Goal: Information Seeking & Learning: Find specific fact

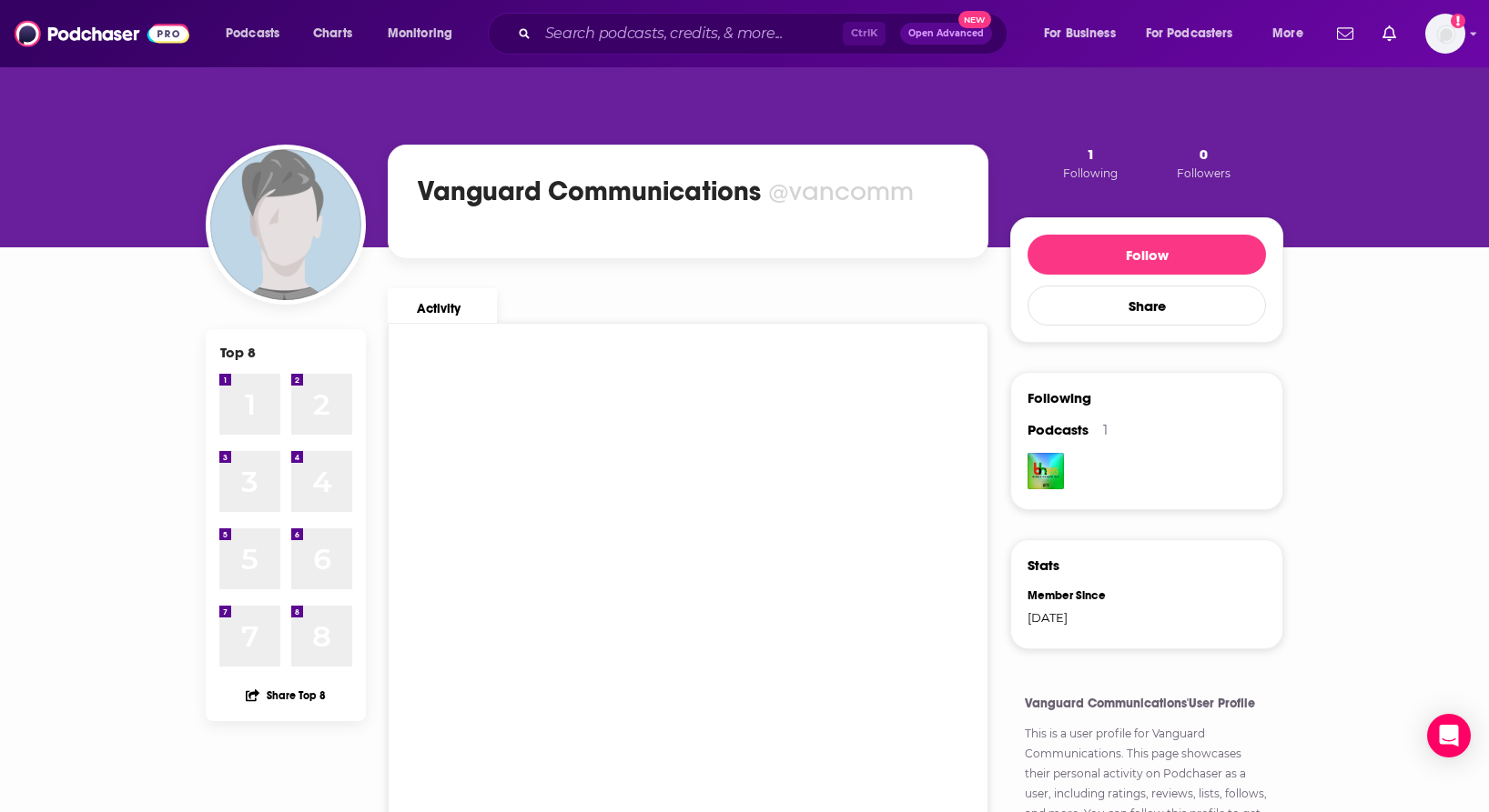
click at [1378, 436] on div "Top 8 1 1 2 2 3 3 4 4 5 5 6 6 7 7 8 8 Share Top 8 Vanguard Communications @vanc…" at bounding box center [744, 583] width 1489 height 1036
click at [1443, 40] on img "Logged in as bvanderpool" at bounding box center [1445, 34] width 40 height 40
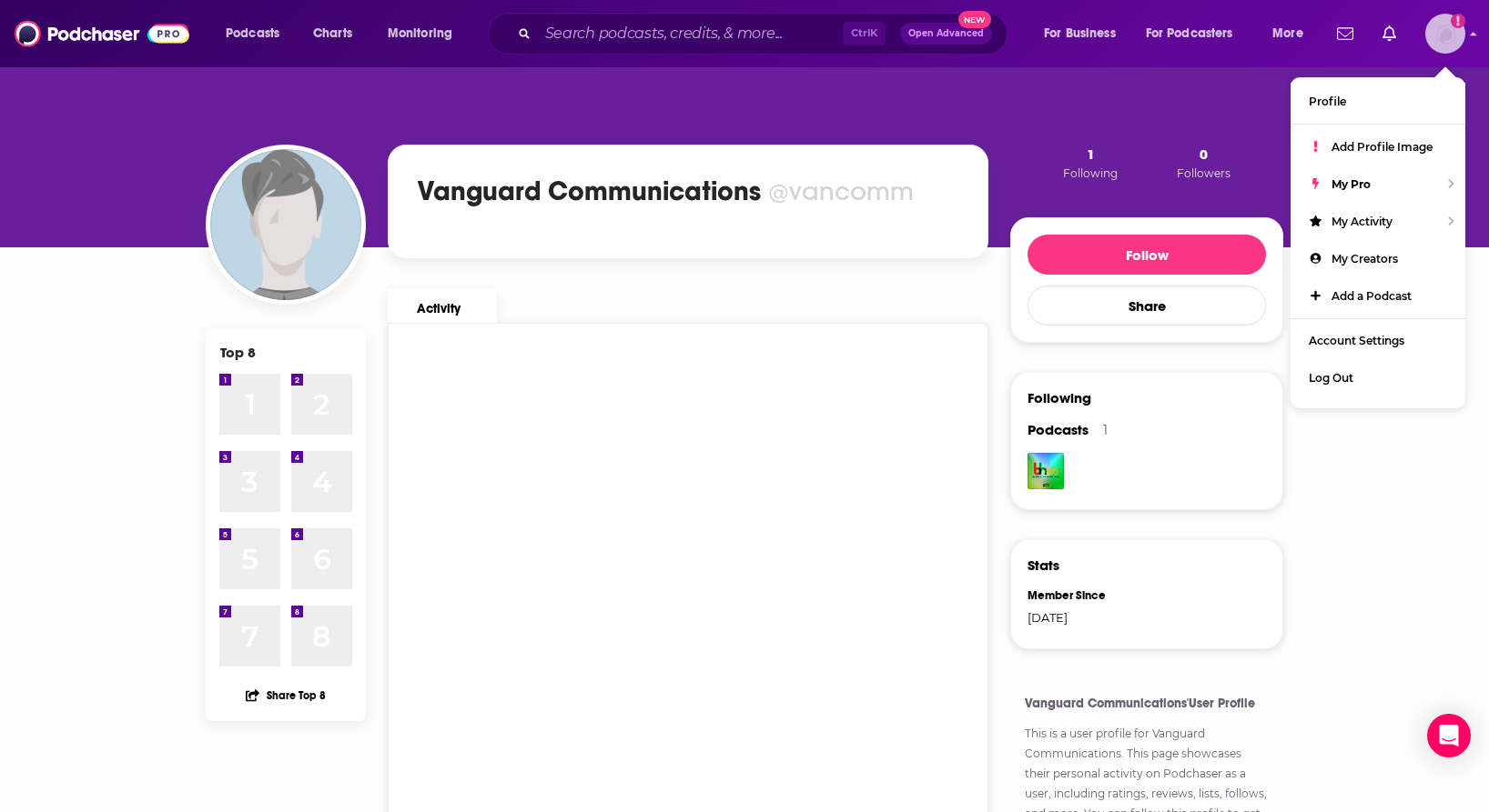
click at [1443, 40] on img "Logged in as bvanderpool" at bounding box center [1445, 34] width 40 height 40
click at [1398, 526] on div "Top 8 1 1 2 2 3 3 4 4 5 5 6 6 7 7 8 8 Share Top 8 Vanguard Communications @vanc…" at bounding box center [744, 583] width 1489 height 1036
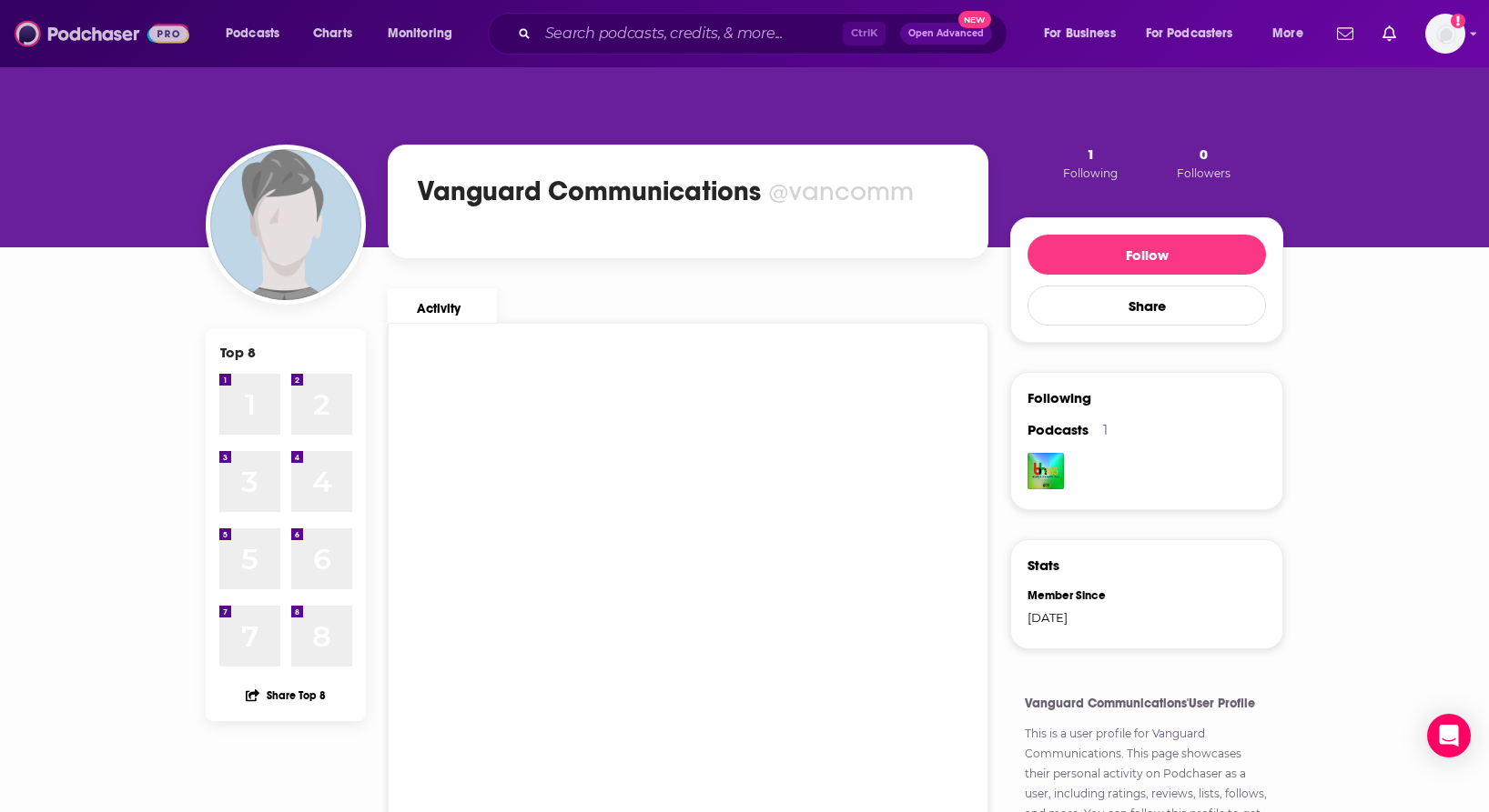
click at [149, 31] on img at bounding box center [102, 33] width 175 height 35
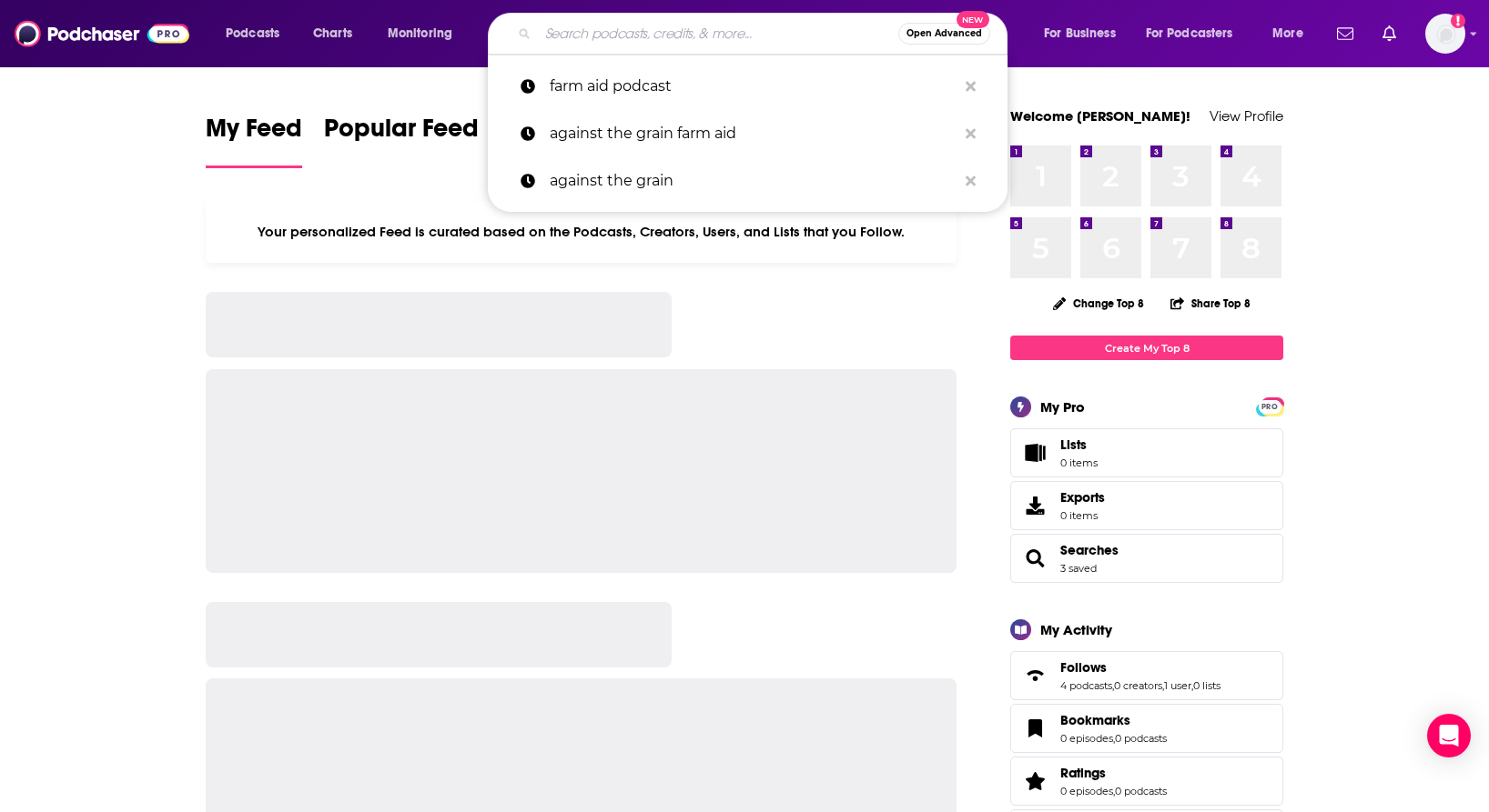
click at [652, 34] on input "Search podcasts, credits, & more..." at bounding box center [718, 33] width 361 height 29
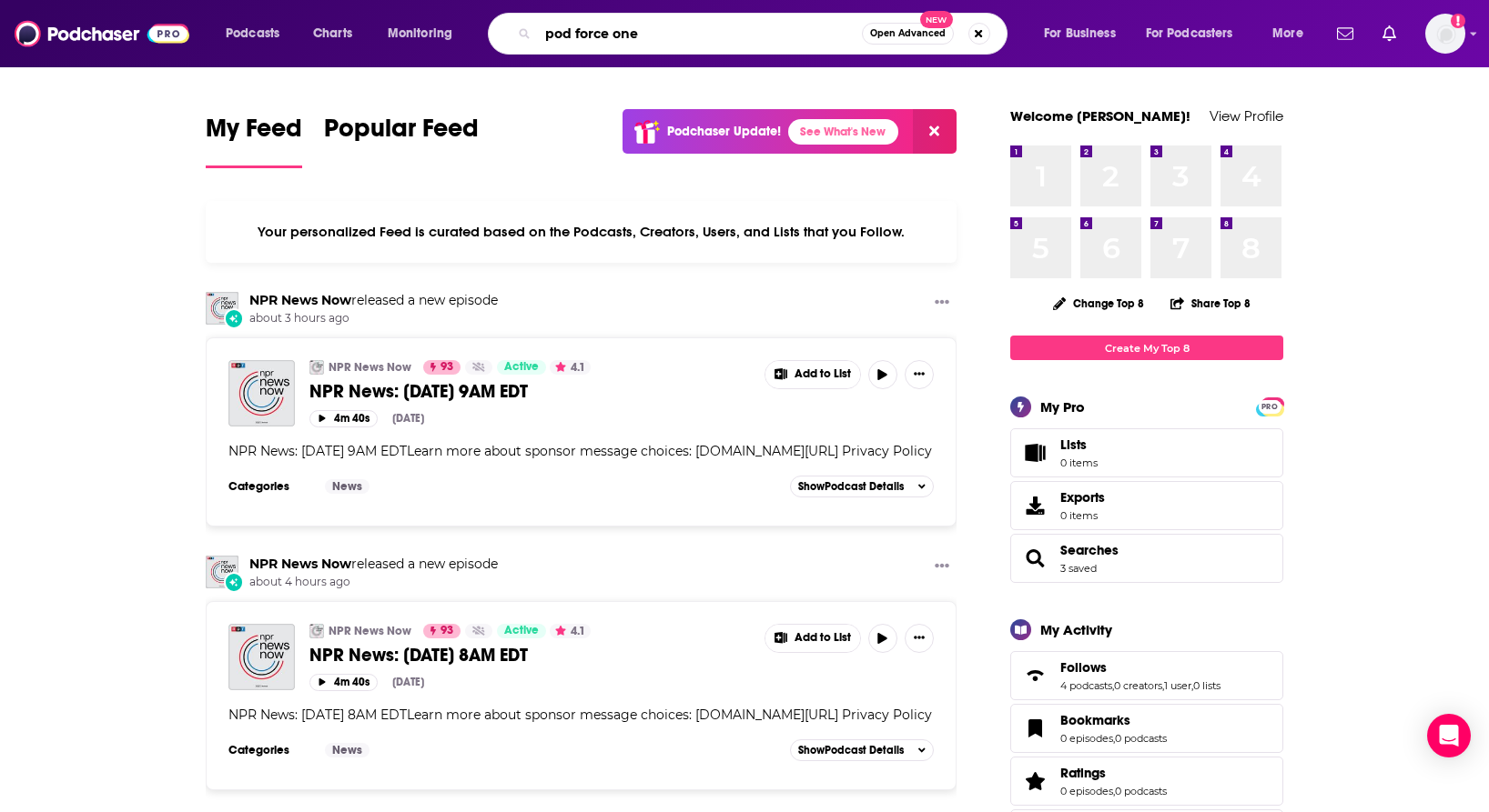
type input "pod force one"
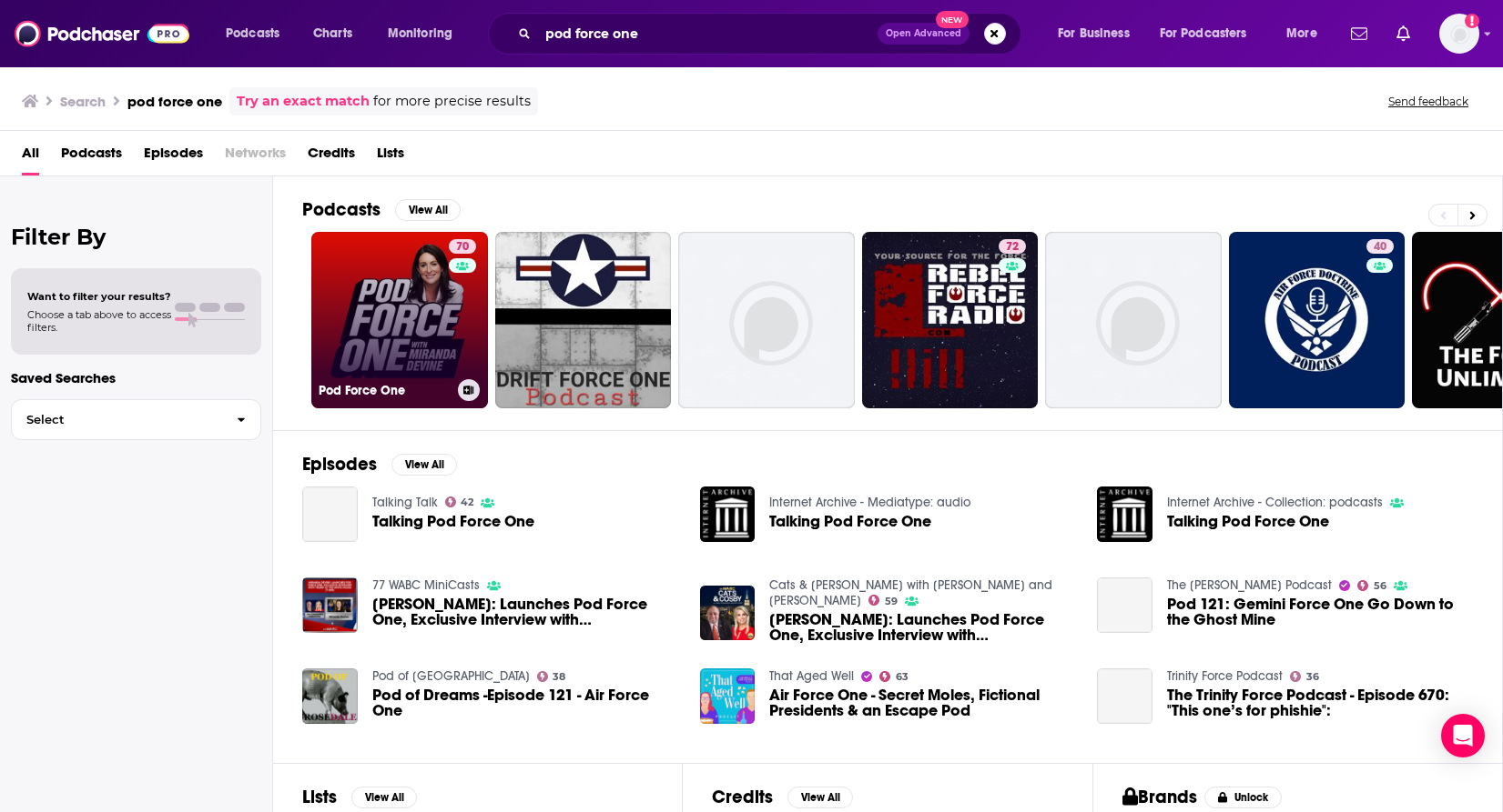
click at [449, 315] on div "70" at bounding box center [465, 309] width 32 height 140
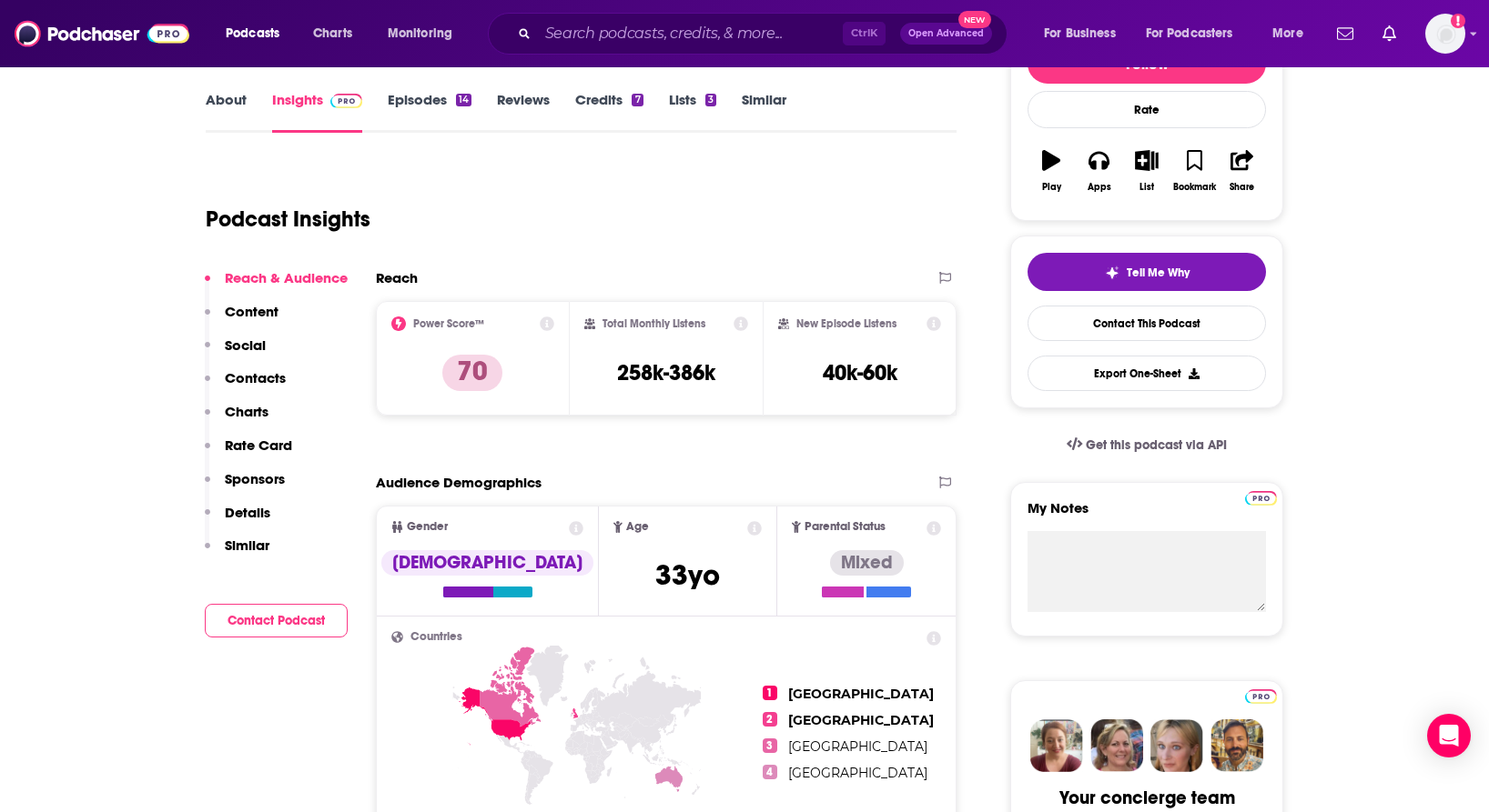
scroll to position [273, 0]
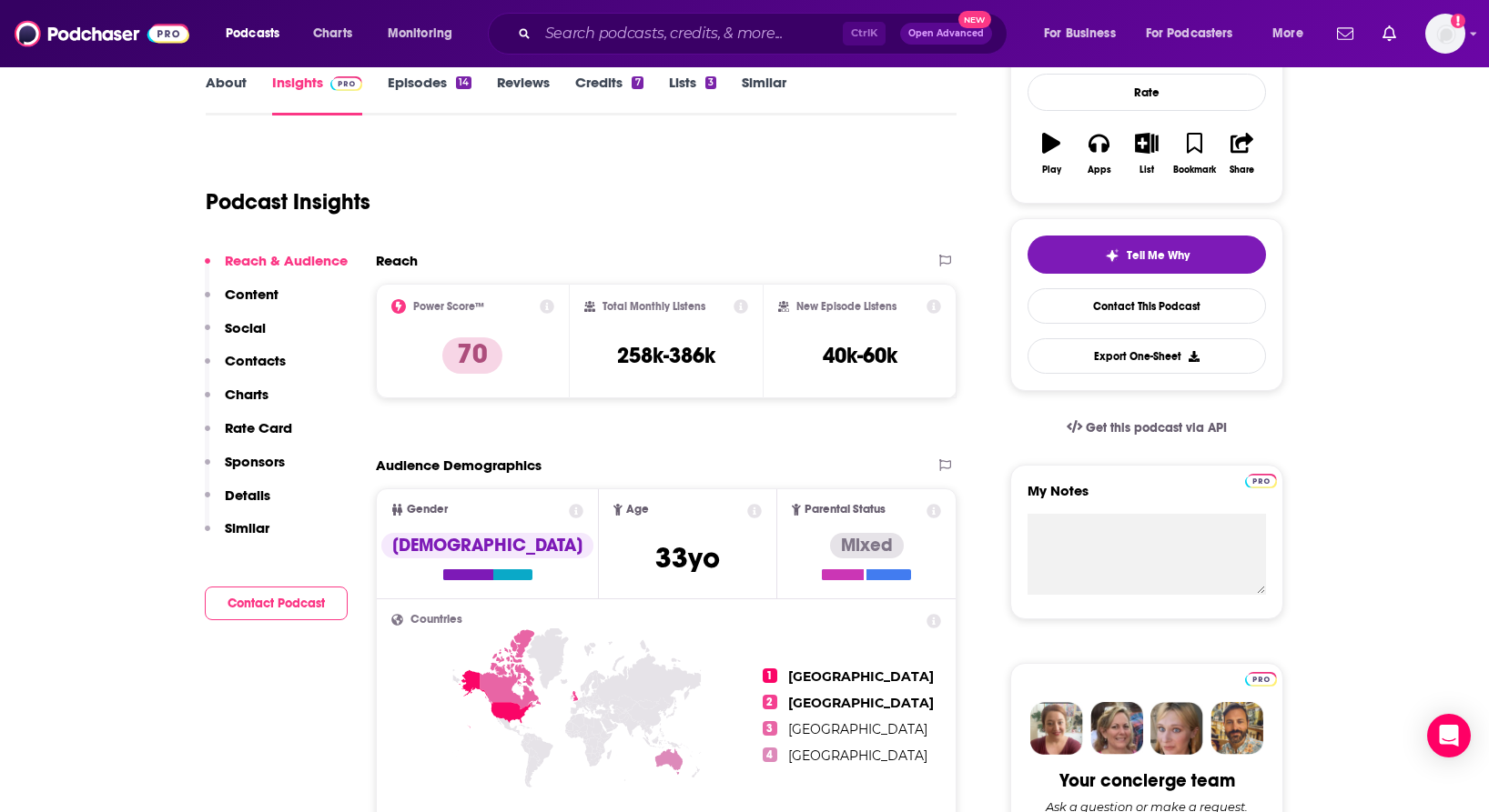
click at [519, 173] on div "Podcast Insights" at bounding box center [574, 190] width 737 height 93
click at [1463, 36] on img "Logged in as bvanderpool" at bounding box center [1445, 34] width 40 height 40
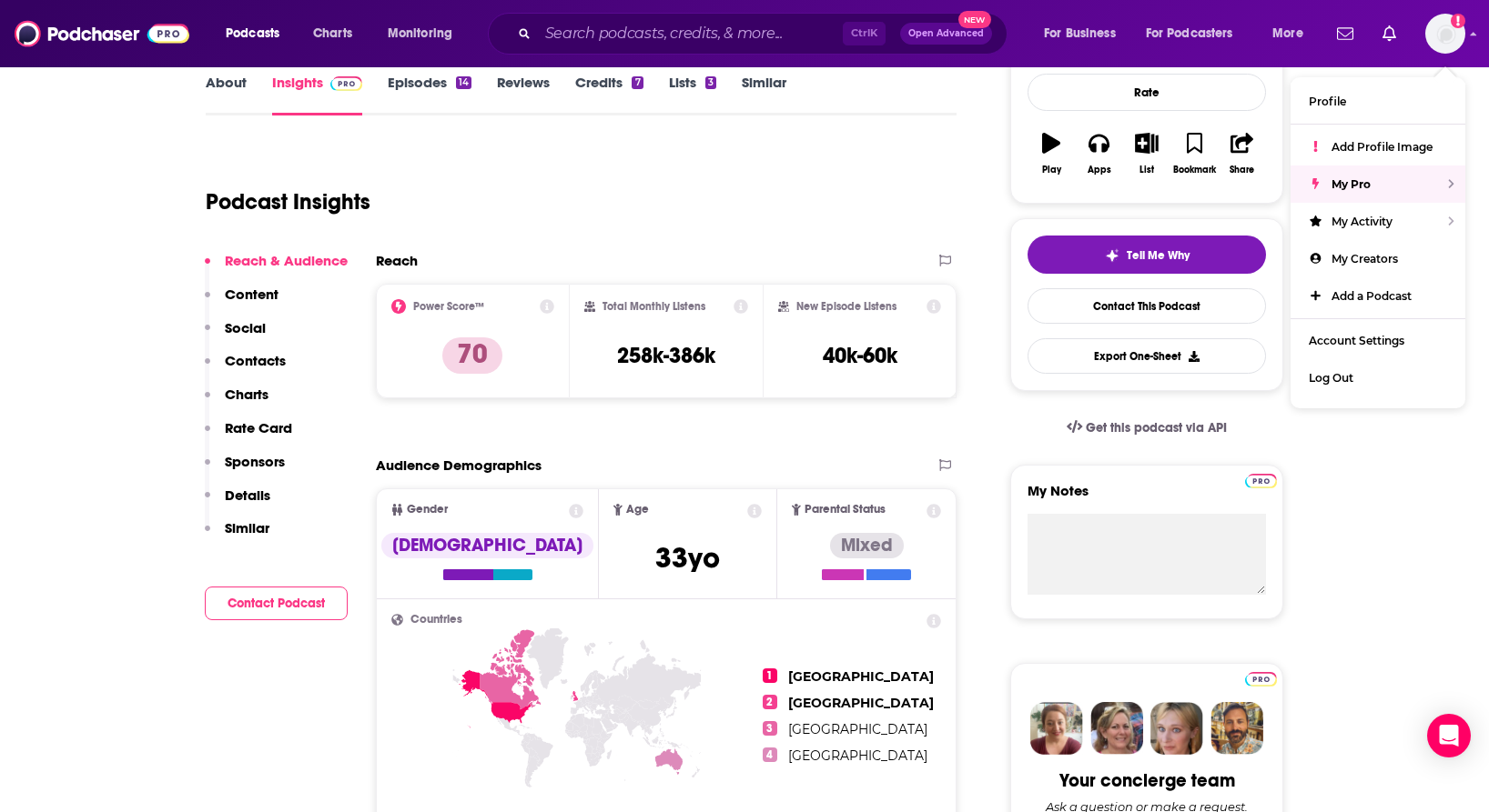
click at [746, 187] on div "Podcast Insights" at bounding box center [574, 190] width 737 height 93
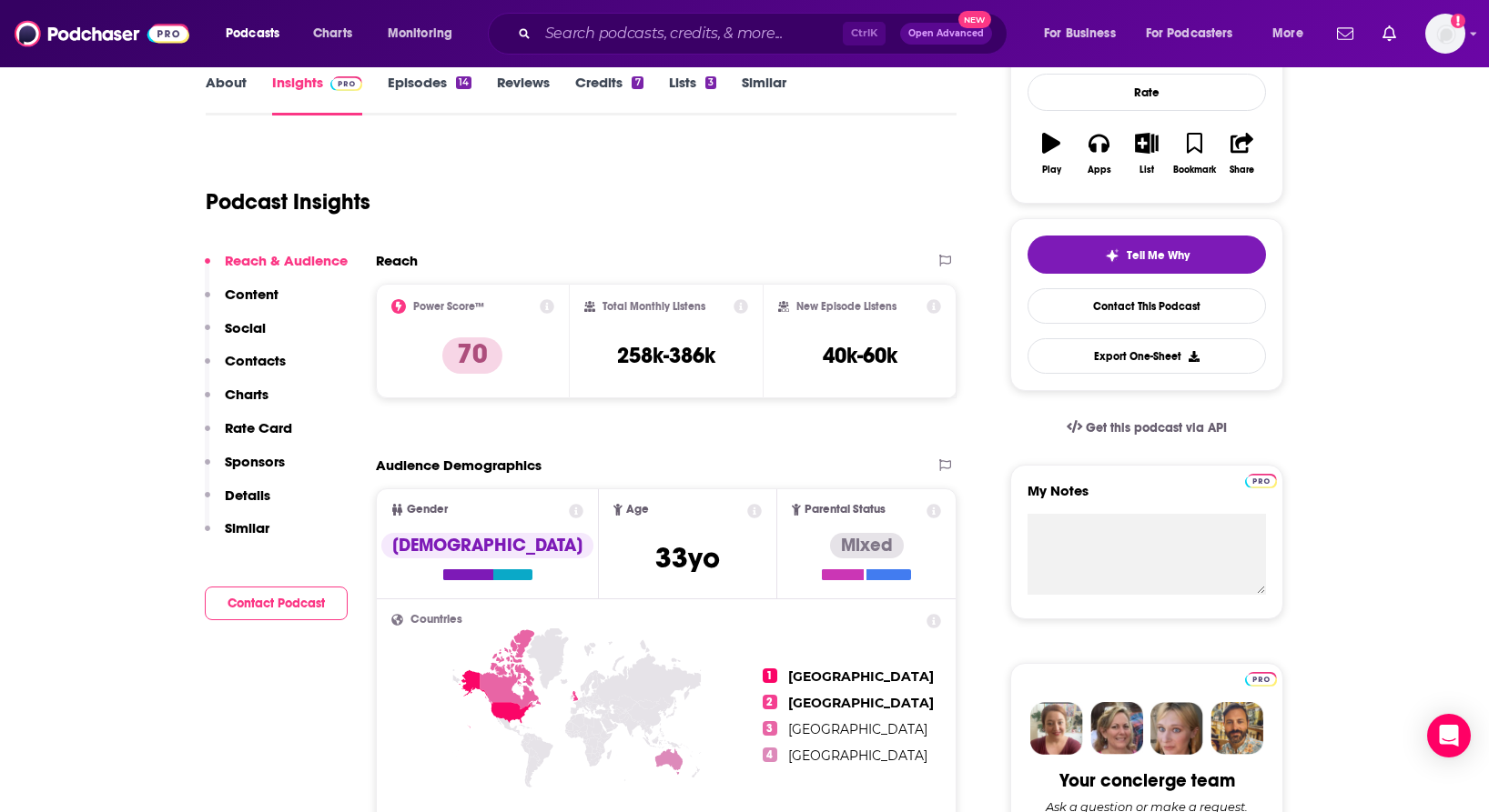
drag, startPoint x: 619, startPoint y: 352, endPoint x: 715, endPoint y: 354, distance: 96.0
click at [715, 354] on h3 "258k-386k" at bounding box center [666, 355] width 98 height 27
copy h3 "258k-386k"
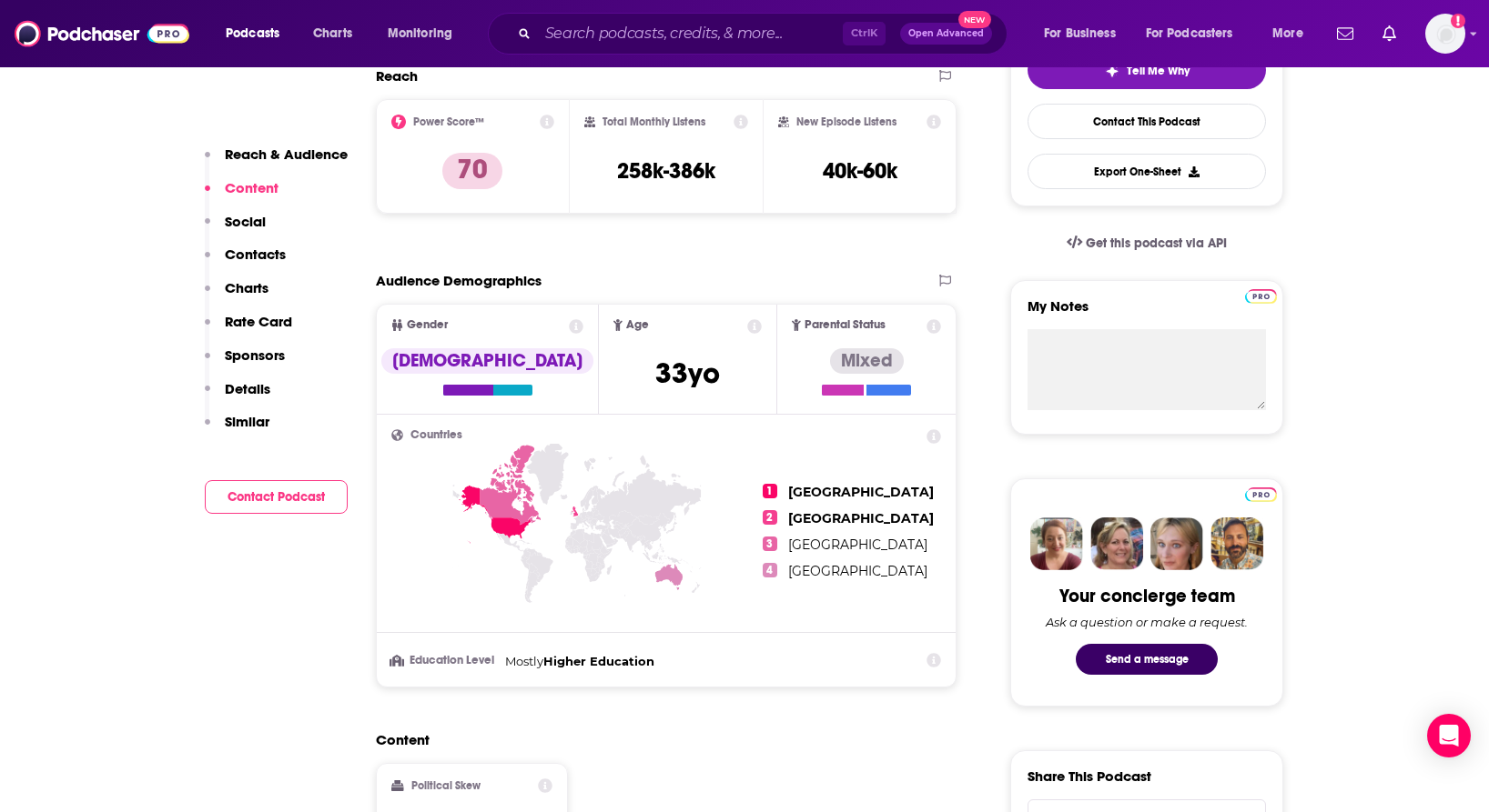
scroll to position [455, 0]
